Goal: Task Accomplishment & Management: Use online tool/utility

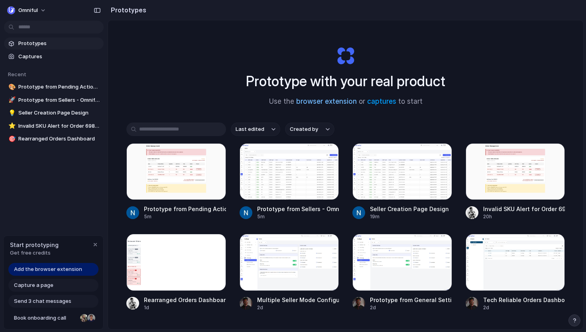
click at [332, 102] on link "browser extension" at bounding box center [326, 101] width 61 height 8
click at [73, 269] on span "Add the browser extension" at bounding box center [48, 269] width 68 height 8
click at [52, 45] on span "Prototypes" at bounding box center [59, 43] width 82 height 8
click at [53, 57] on span "Captures" at bounding box center [59, 57] width 82 height 8
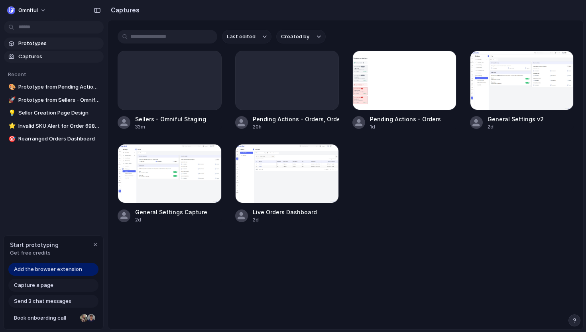
click at [63, 47] on link "Prototypes" at bounding box center [54, 43] width 100 height 12
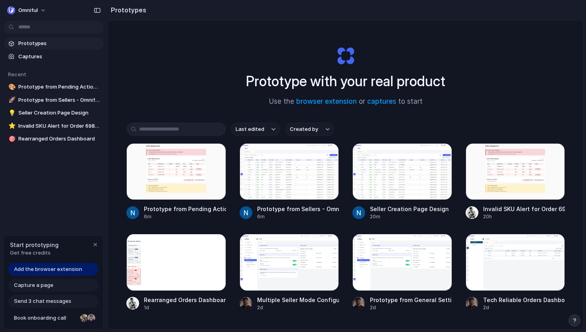
click at [75, 270] on span "Add the browser extension" at bounding box center [48, 269] width 68 height 8
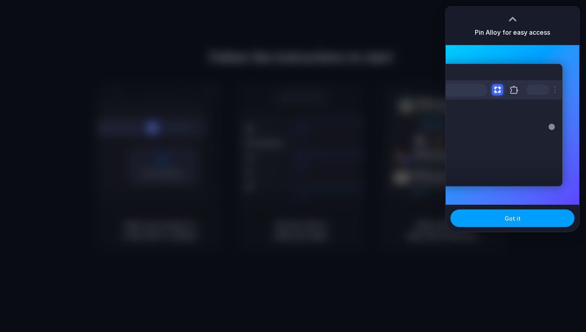
click at [523, 214] on button "Got it" at bounding box center [513, 218] width 124 height 18
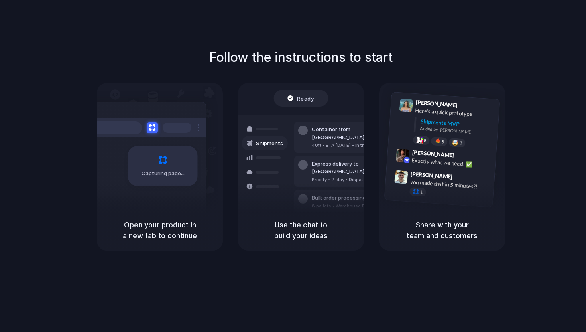
click at [561, 25] on div "Follow the instructions to start Capturing page Open your product in a new tab …" at bounding box center [301, 174] width 602 height 348
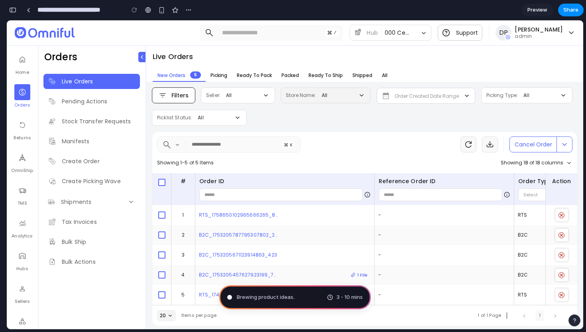
type input "**********"
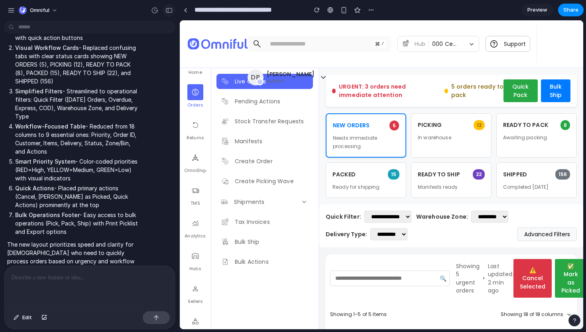
click at [170, 9] on div "button" at bounding box center [168, 11] width 7 height 6
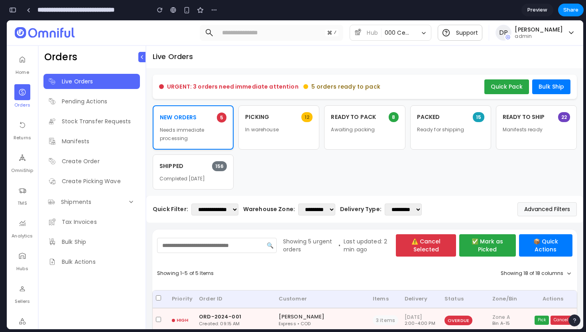
click at [396, 63] on div "Live Orders" at bounding box center [364, 56] width 437 height 23
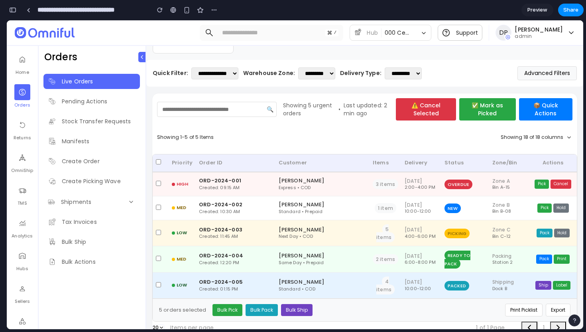
scroll to position [152, 0]
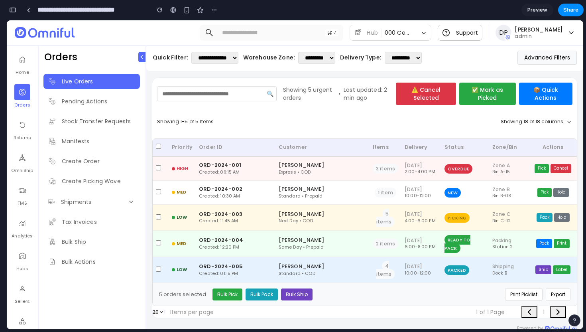
click at [224, 289] on button "Bulk Pick" at bounding box center [228, 294] width 30 height 12
click at [254, 288] on button "Bulk Pack" at bounding box center [262, 294] width 32 height 12
click at [300, 292] on button "Bulk Ship" at bounding box center [296, 294] width 31 height 12
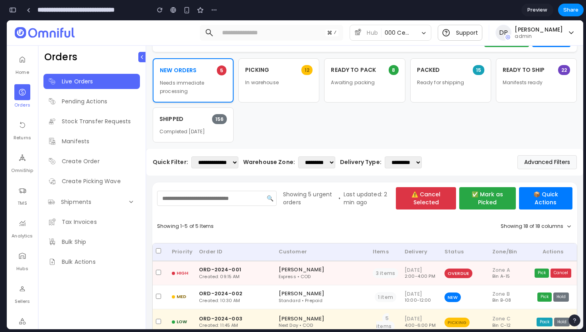
scroll to position [72, 0]
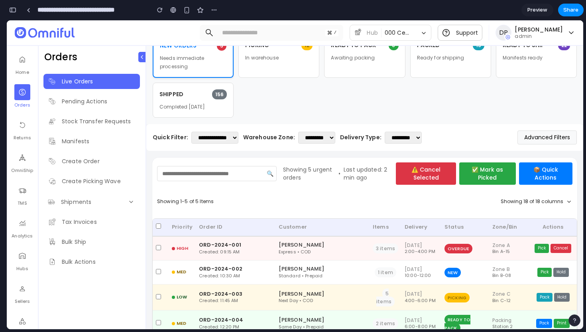
click at [449, 114] on div "NEW ORDERS 5 Needs immediate processing PICKING 12 In warehouse READY TO PACK 8…" at bounding box center [365, 75] width 424 height 85
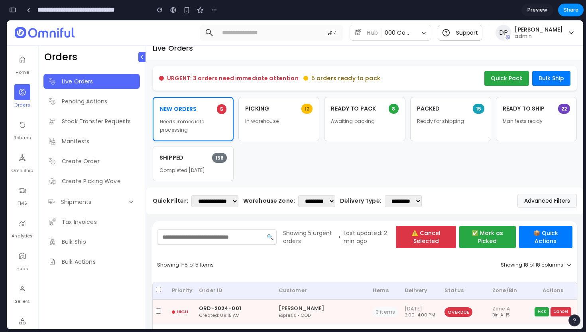
scroll to position [0, 0]
